Goal: Transaction & Acquisition: Purchase product/service

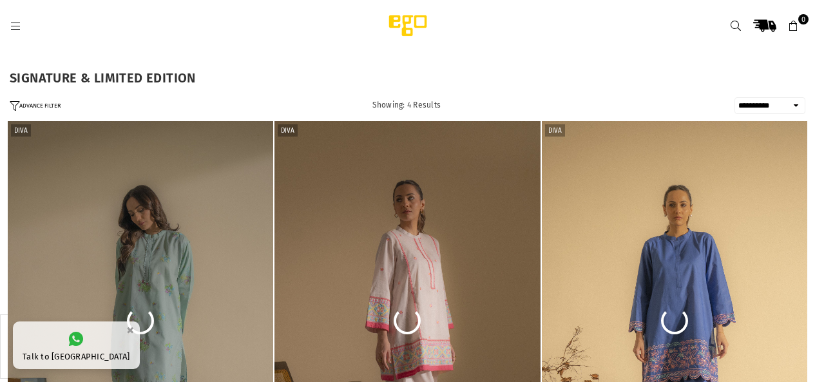
select select "**********"
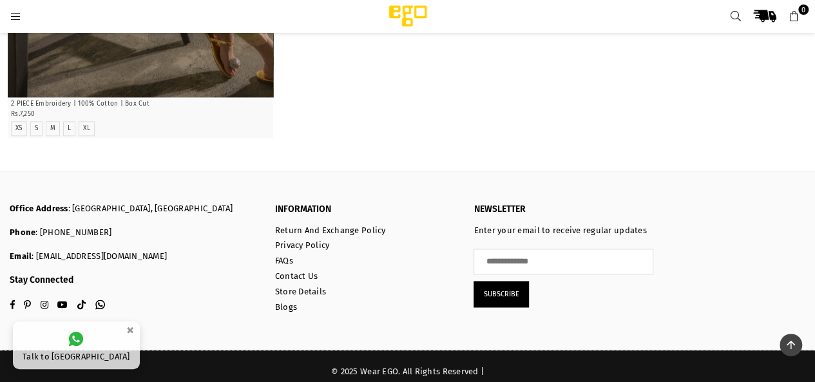
scroll to position [853, 0]
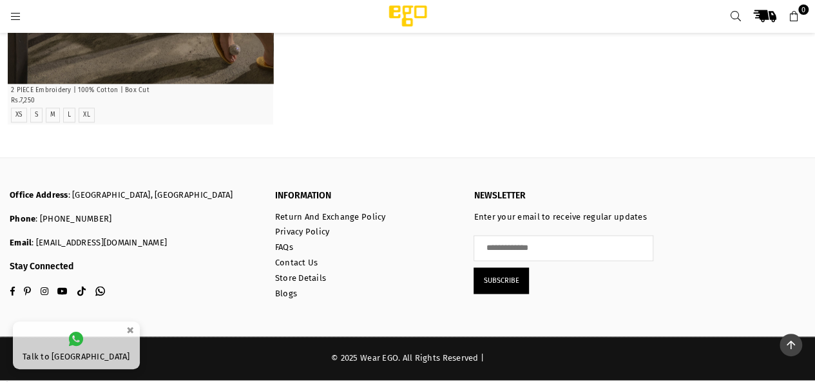
click at [18, 16] on icon at bounding box center [16, 17] width 12 height 12
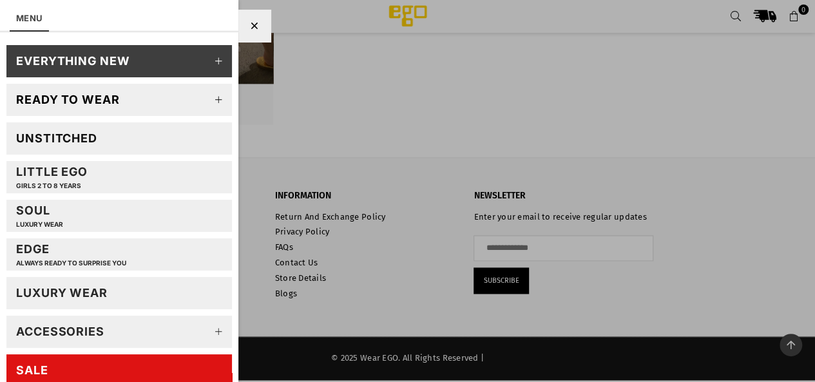
click at [149, 370] on link "SALE" at bounding box center [119, 370] width 226 height 32
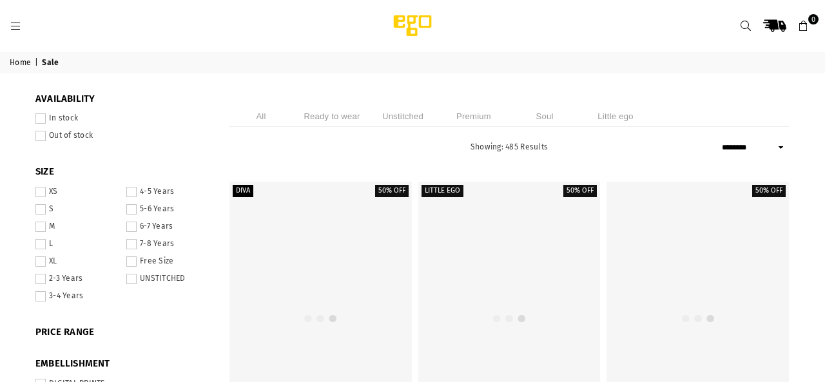
select select "******"
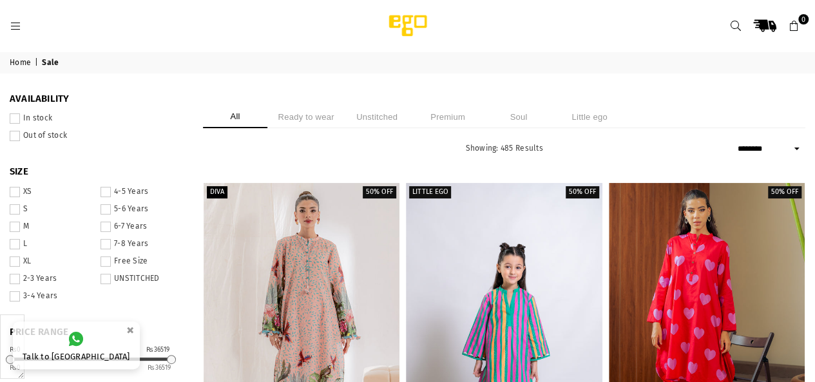
click at [392, 114] on li "Unstitched" at bounding box center [377, 117] width 64 height 23
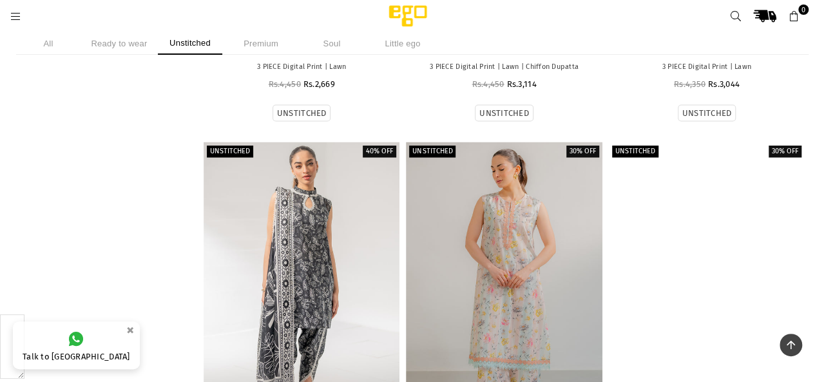
scroll to position [6006, 0]
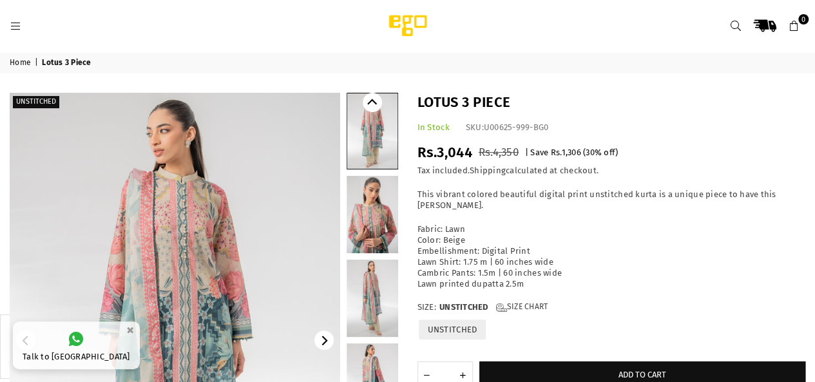
click at [370, 208] on link at bounding box center [373, 214] width 52 height 77
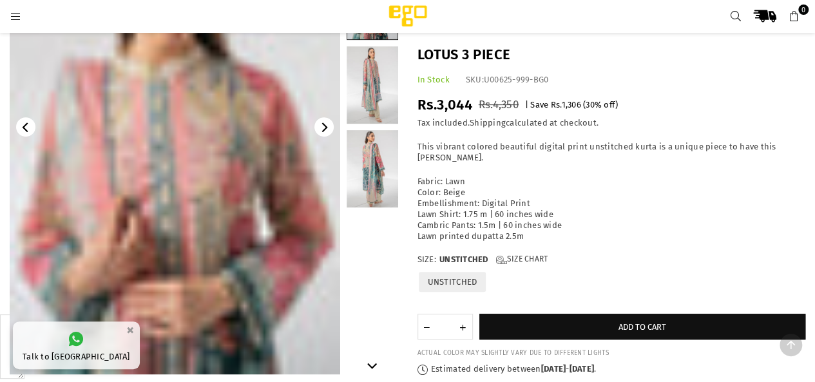
scroll to position [290, 0]
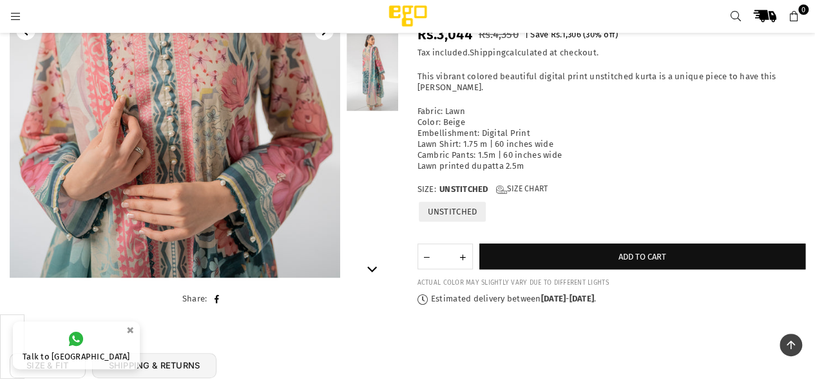
click at [382, 88] on link at bounding box center [373, 72] width 52 height 77
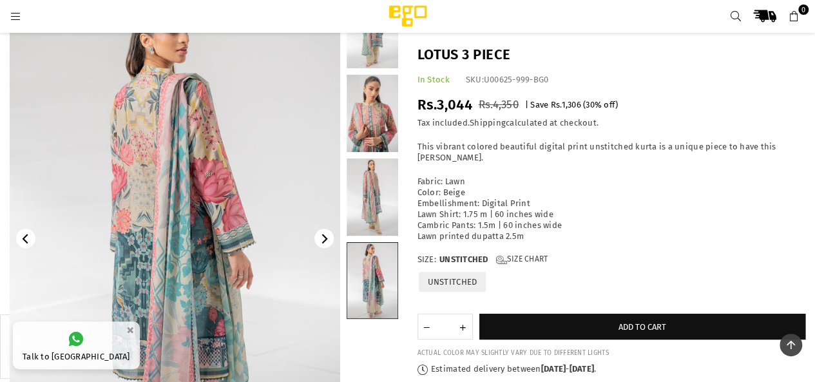
scroll to position [58, 0]
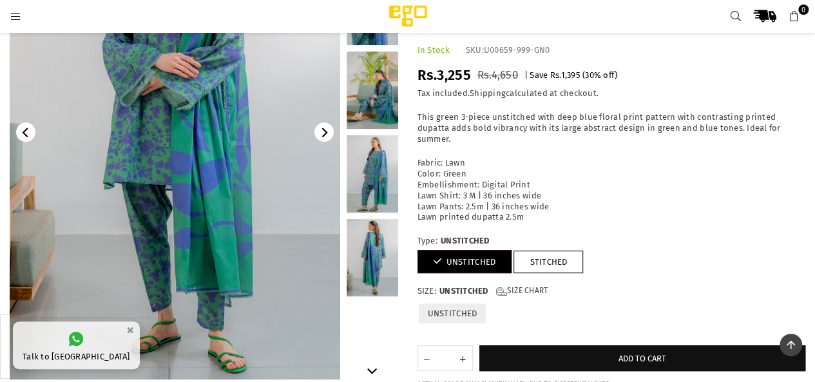
scroll to position [213, 0]
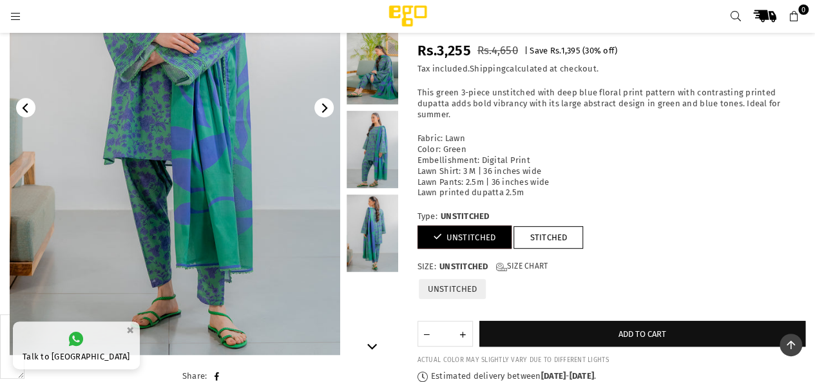
click at [369, 237] on link at bounding box center [373, 233] width 52 height 77
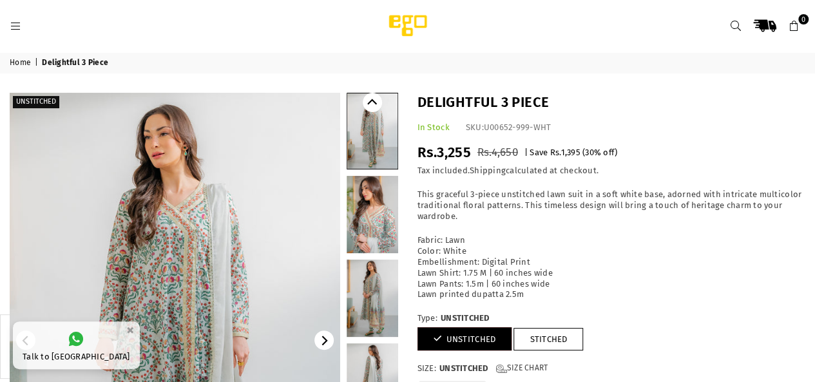
click at [373, 300] on link at bounding box center [373, 298] width 52 height 77
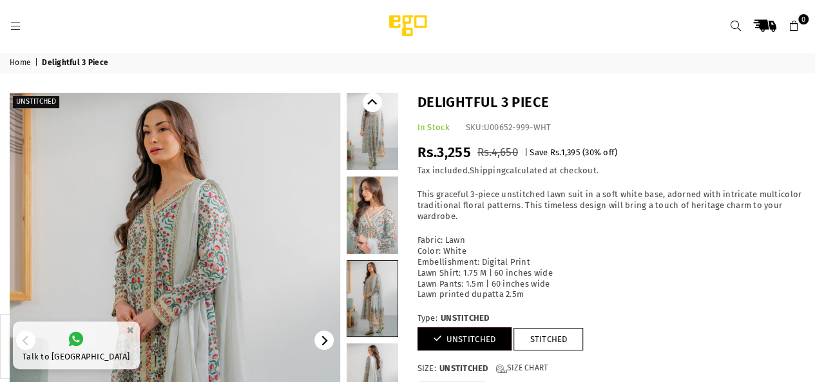
click at [389, 131] on link at bounding box center [373, 131] width 52 height 77
